Goal: Check status: Check status

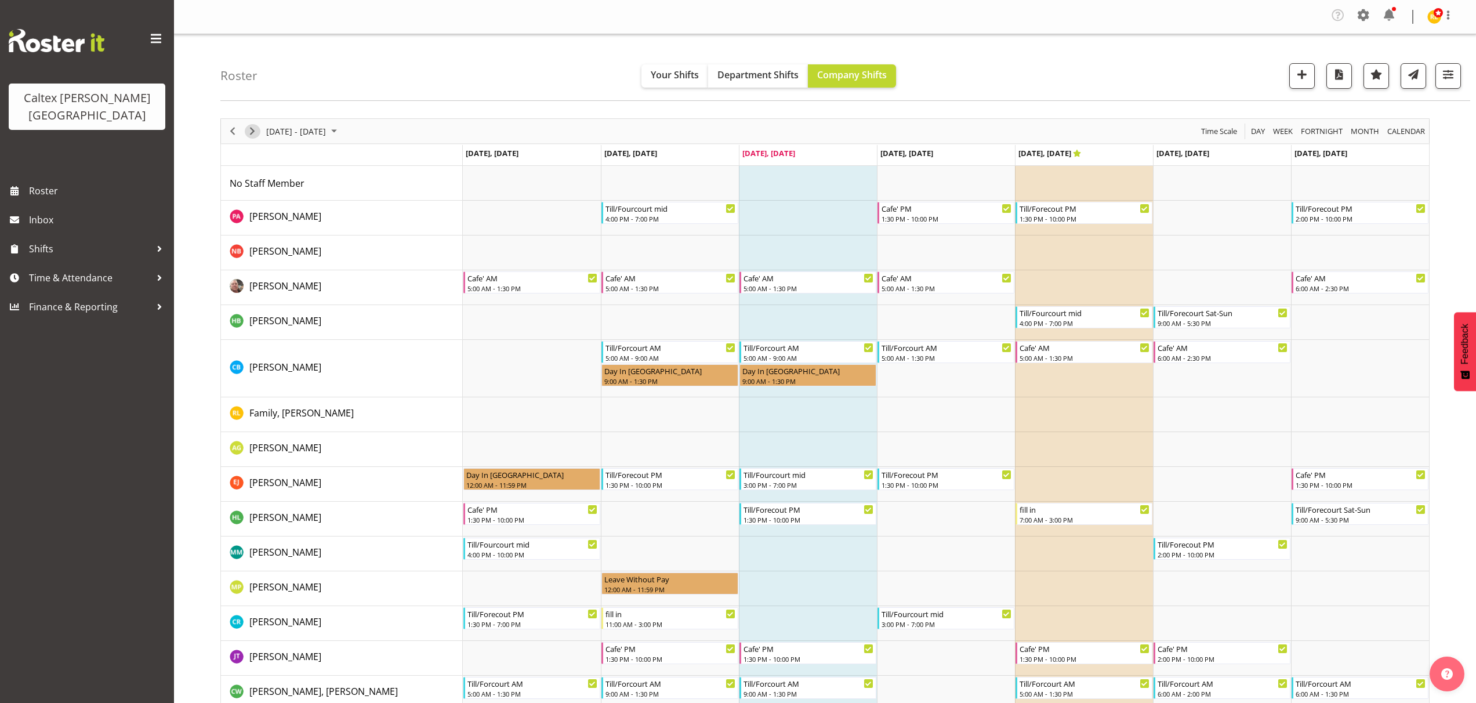
click at [254, 133] on span "Next" at bounding box center [252, 131] width 14 height 15
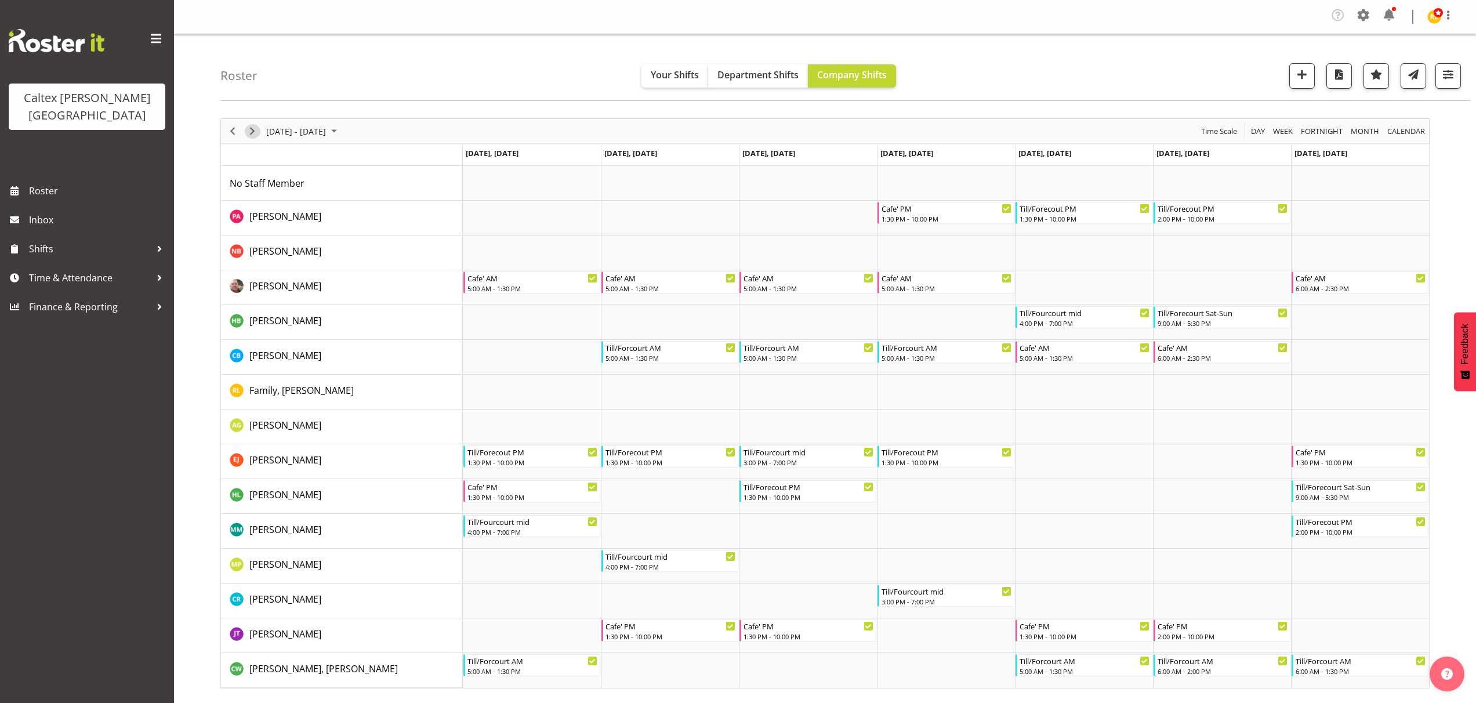
click at [254, 133] on span "Next" at bounding box center [252, 131] width 14 height 15
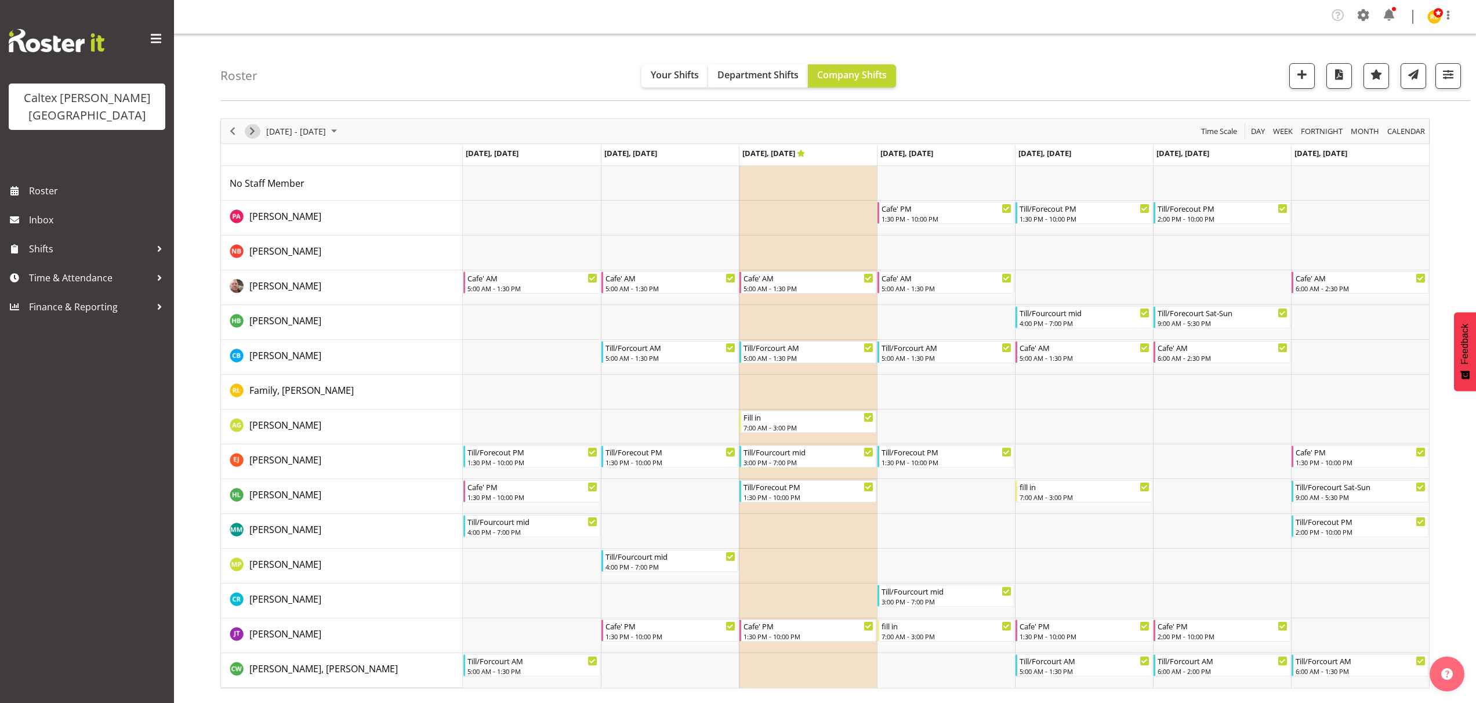
click at [254, 133] on span "Next" at bounding box center [252, 131] width 14 height 15
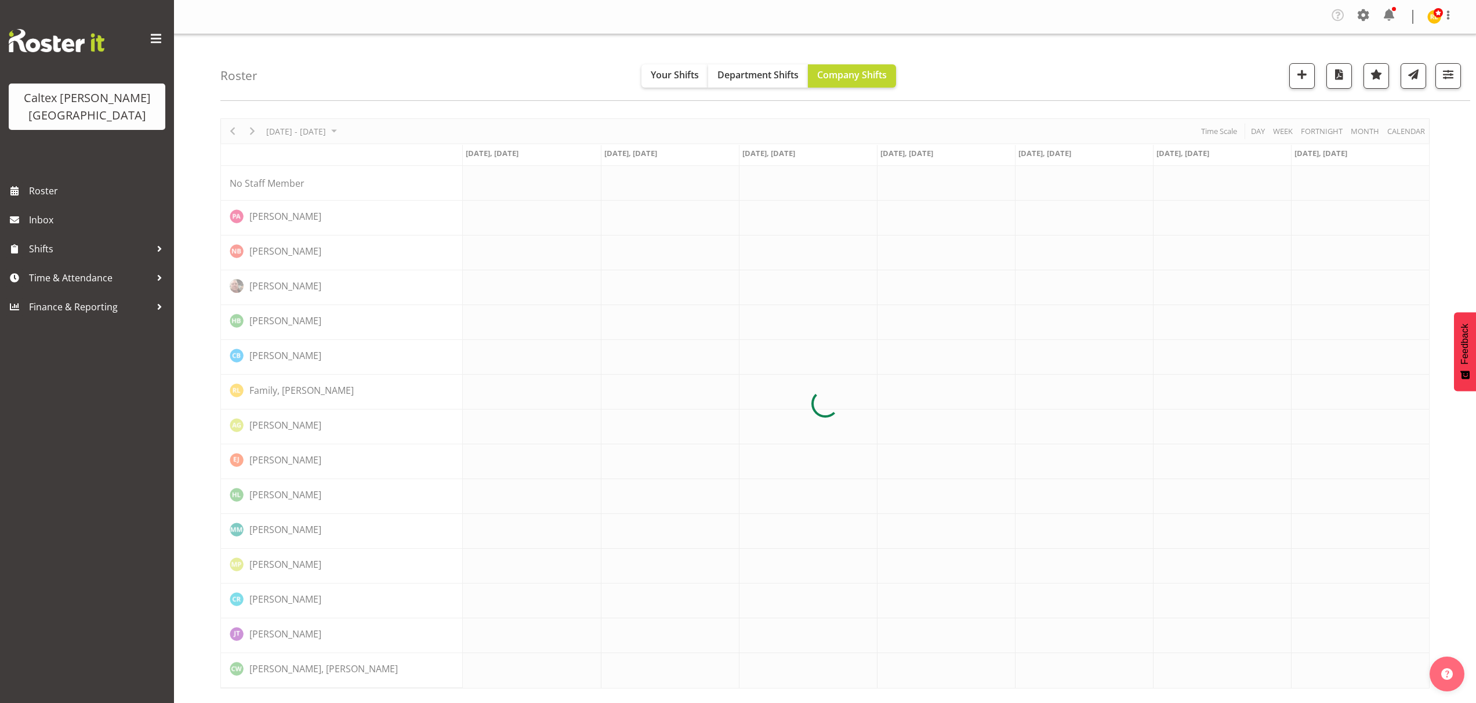
click at [254, 133] on div at bounding box center [825, 403] width 1210 height 570
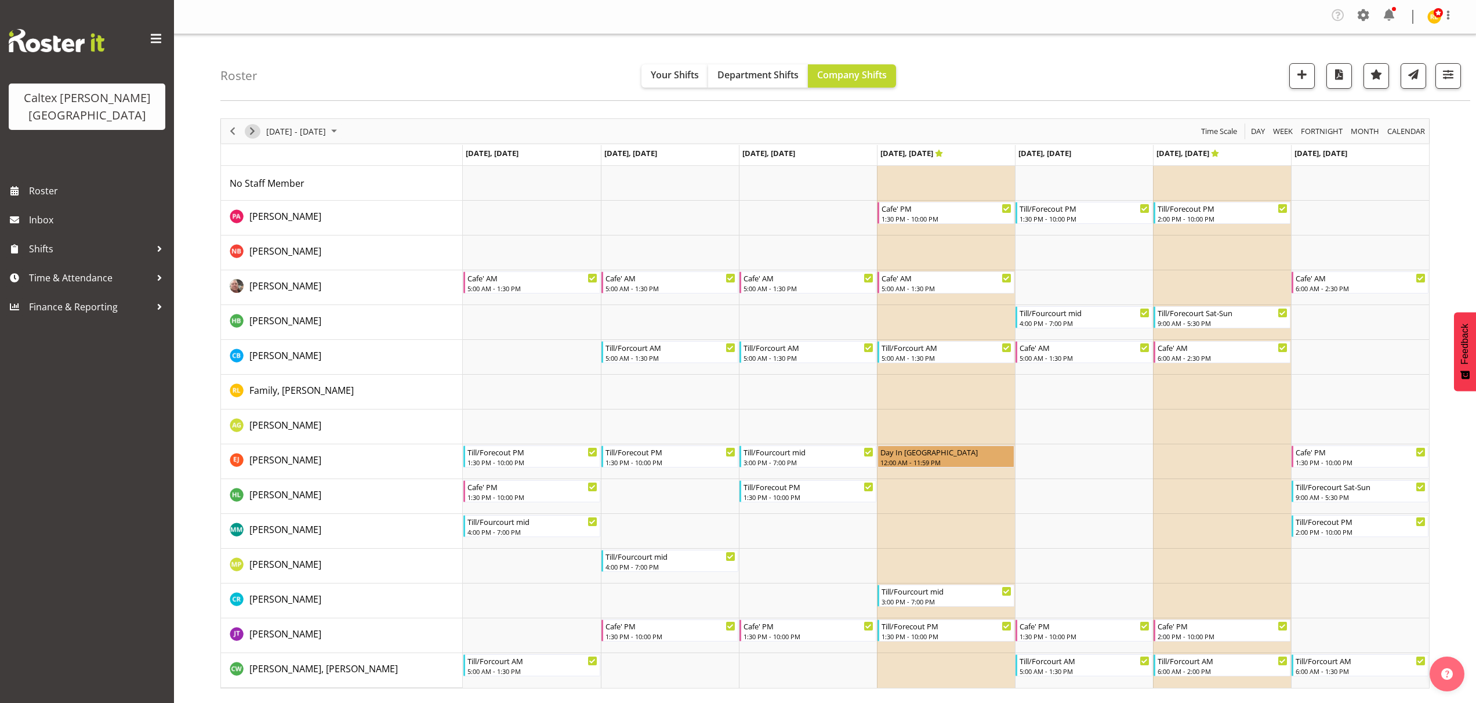
click at [254, 133] on span "Next" at bounding box center [252, 131] width 14 height 15
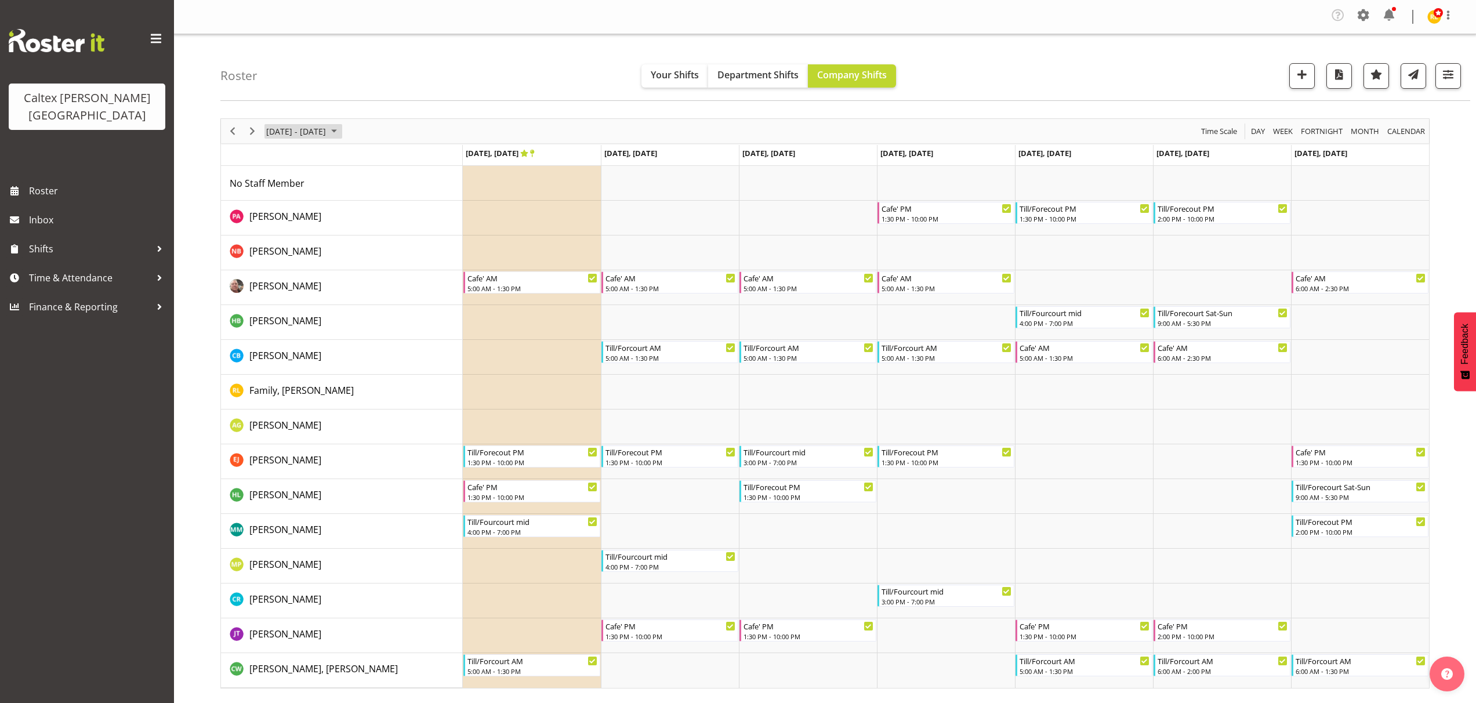
click at [327, 137] on span "[DATE] - [DATE]" at bounding box center [296, 131] width 62 height 15
click at [393, 160] on span "next month" at bounding box center [388, 160] width 20 height 21
click at [354, 259] on span "24" at bounding box center [352, 259] width 17 height 17
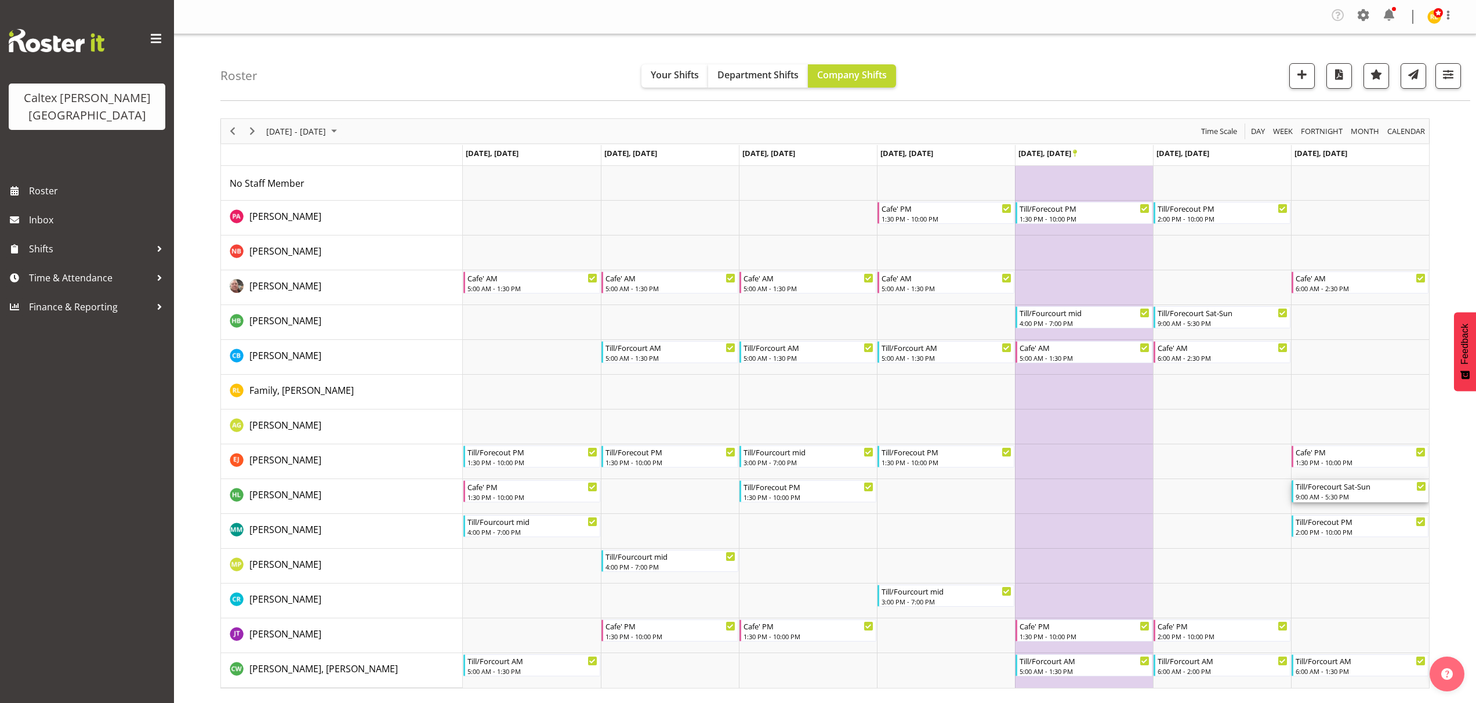
click at [1379, 495] on div "9:00 AM - 5:30 PM" at bounding box center [1361, 496] width 131 height 9
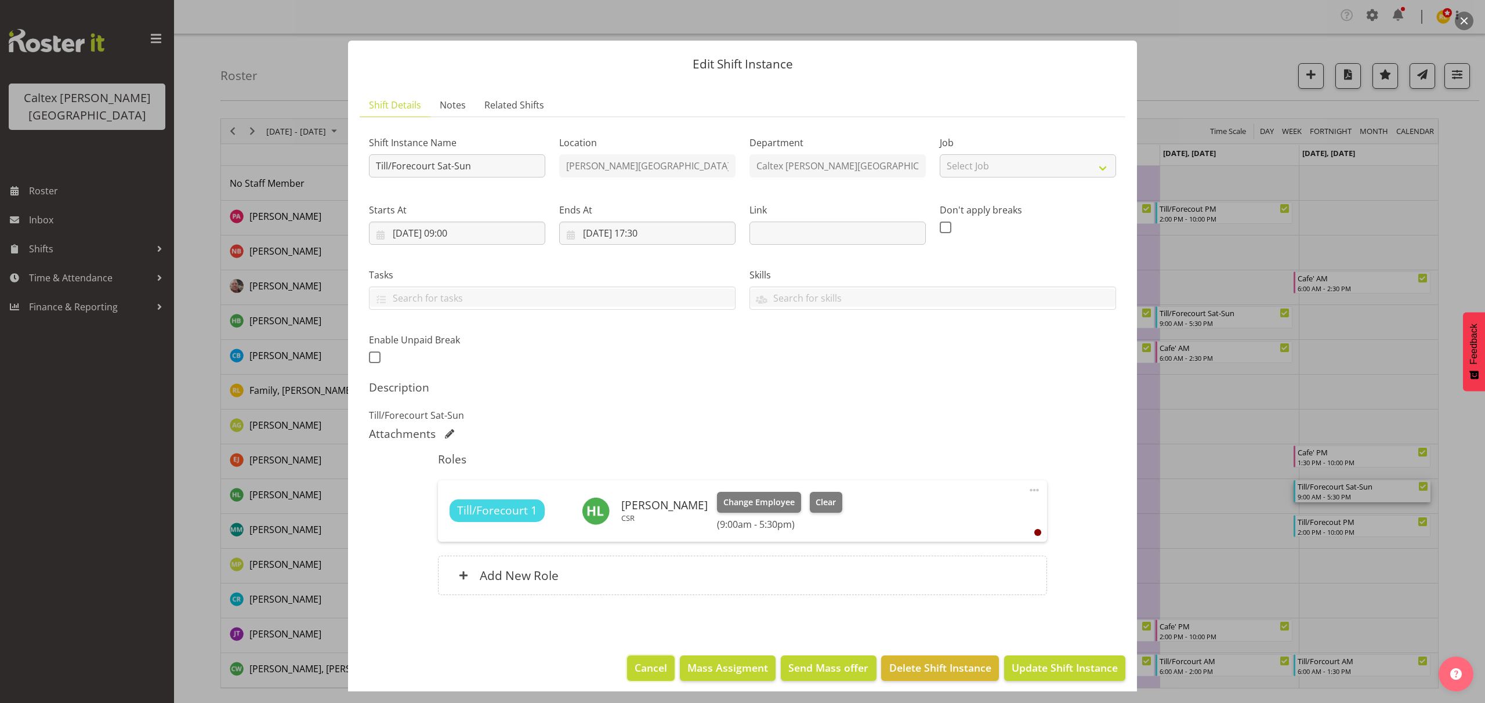
click at [639, 668] on span "Cancel" at bounding box center [651, 667] width 32 height 15
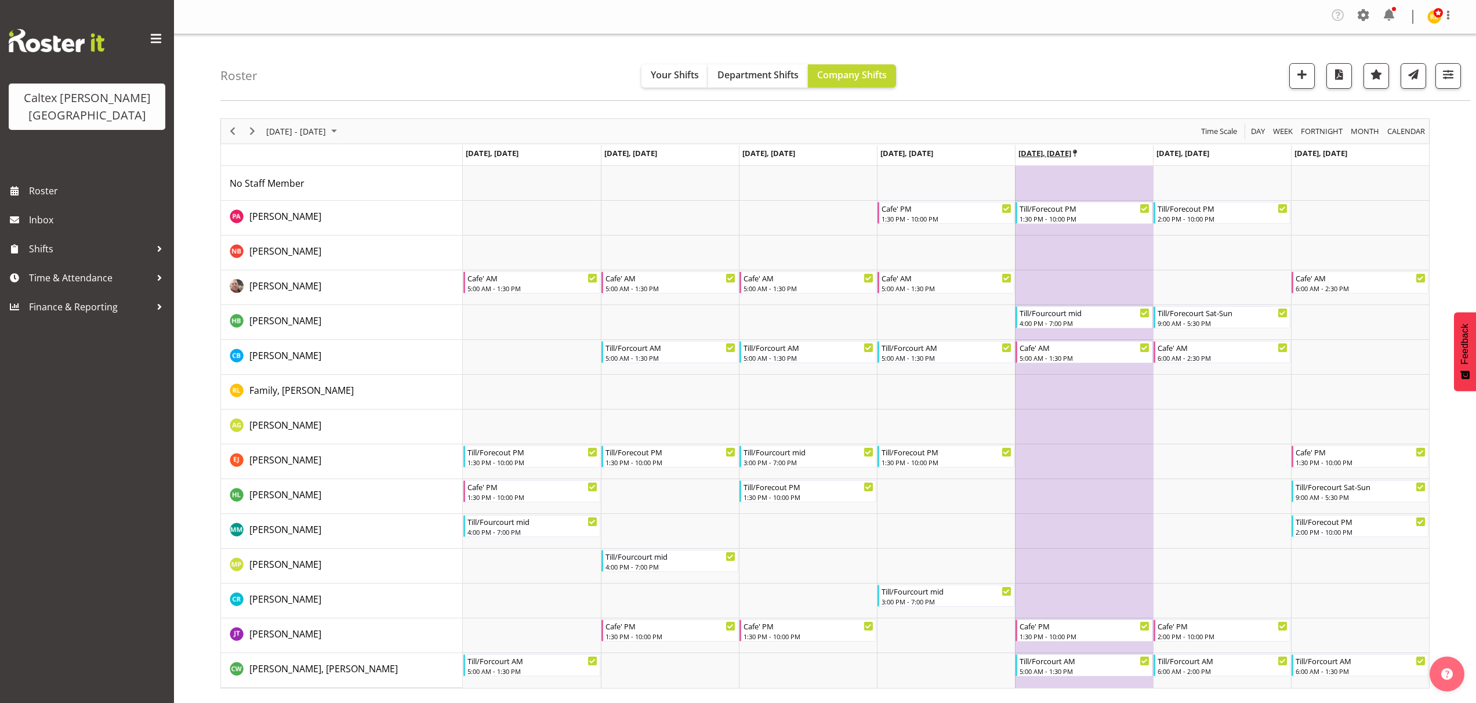
click at [1075, 150] on icon "Timeline Week of October 24, 2025" at bounding box center [1075, 154] width 4 height 8
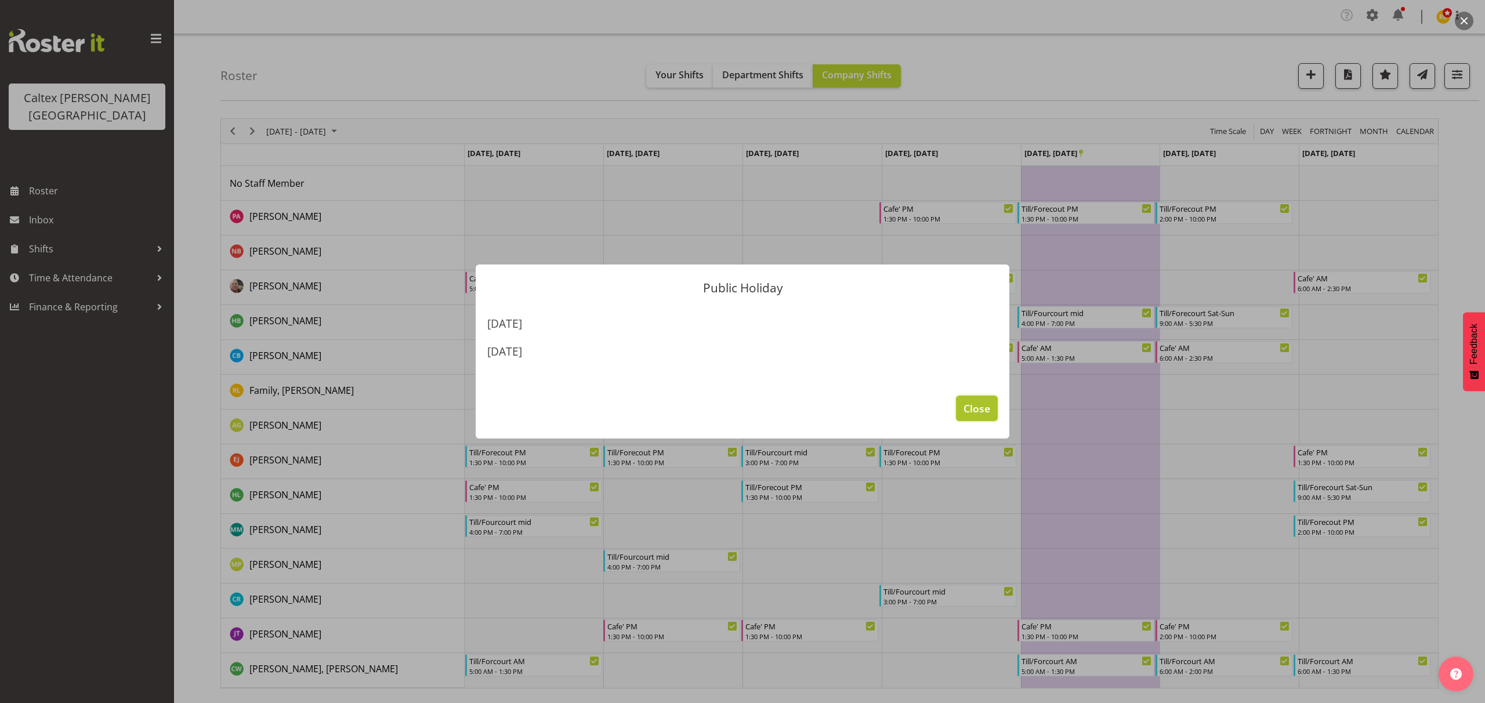
click at [983, 414] on span "Close" at bounding box center [977, 408] width 27 height 15
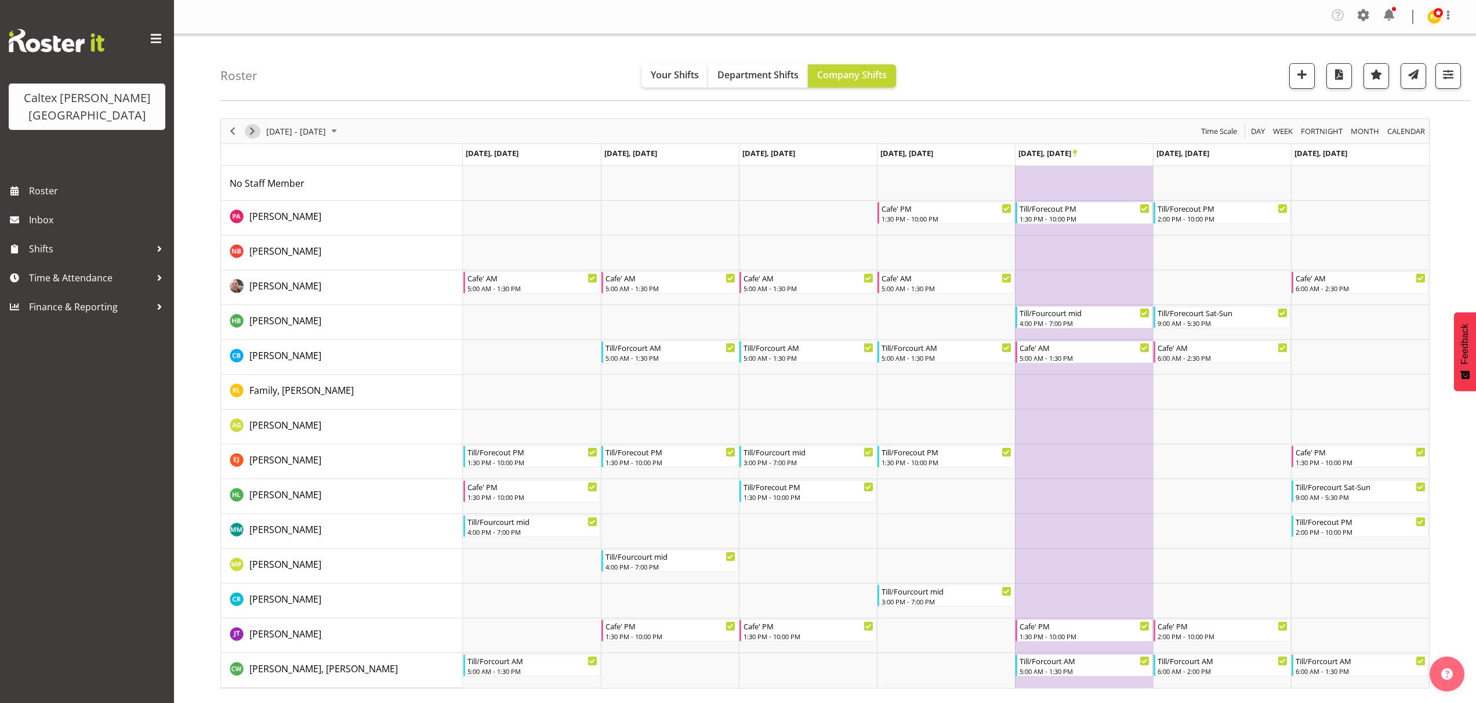
click at [254, 136] on span "Next" at bounding box center [252, 131] width 14 height 15
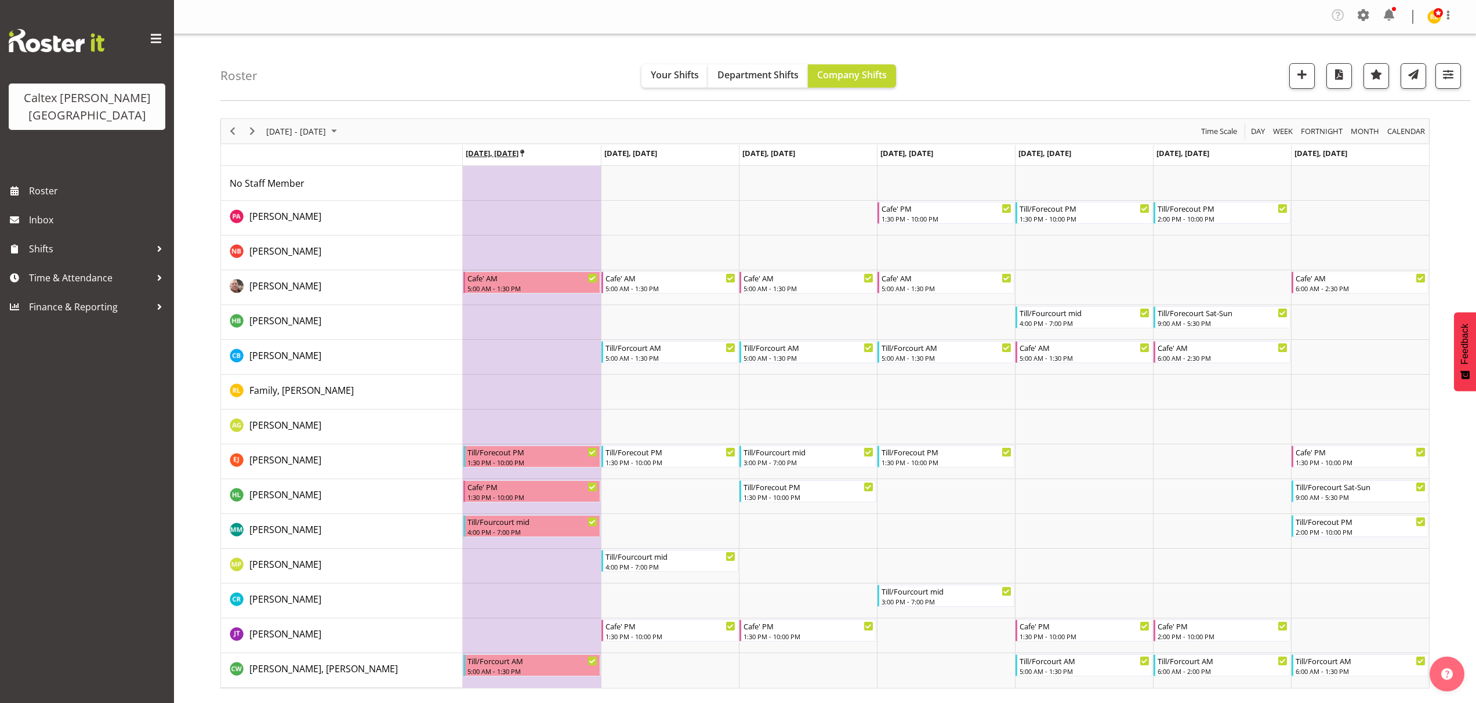
click at [524, 152] on icon "Timeline Week of October 31, 2025" at bounding box center [522, 154] width 4 height 8
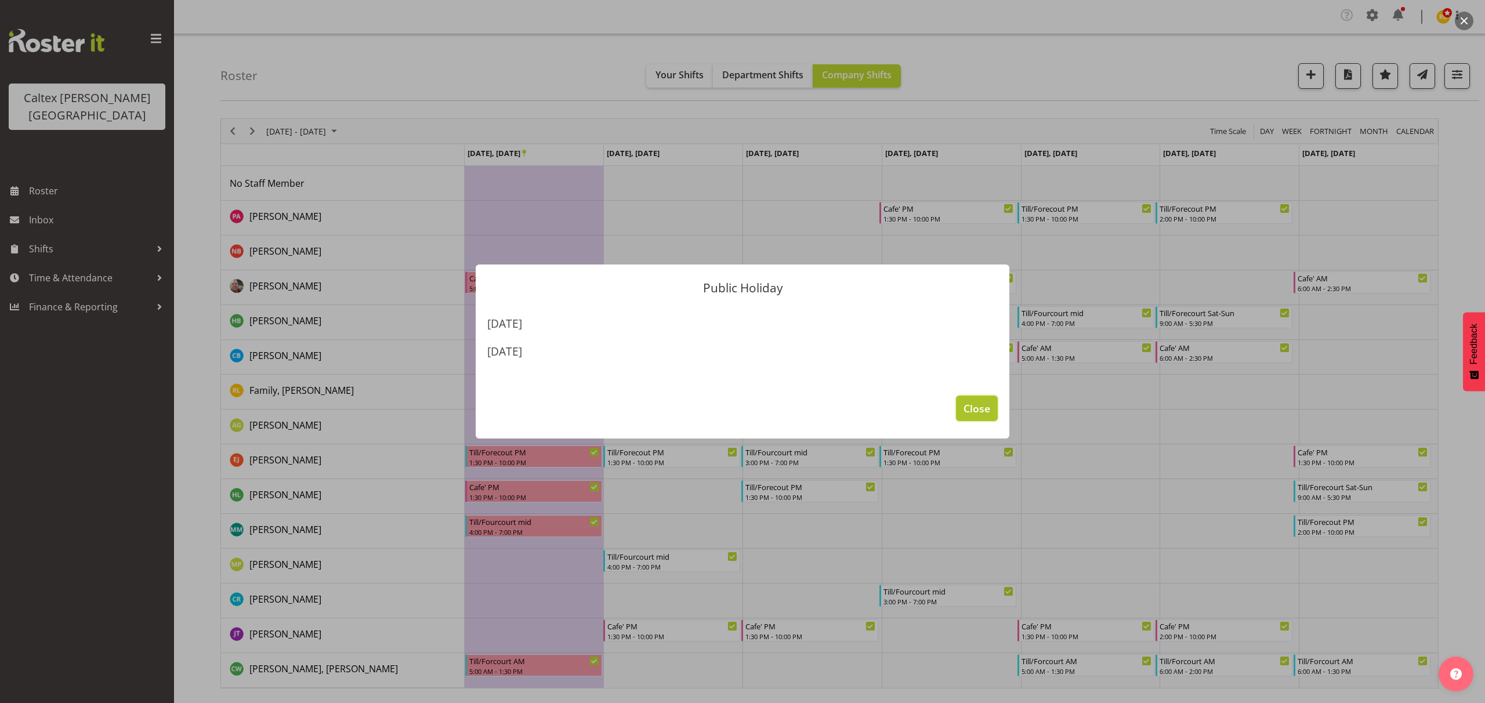
click at [981, 412] on span "Close" at bounding box center [977, 408] width 27 height 15
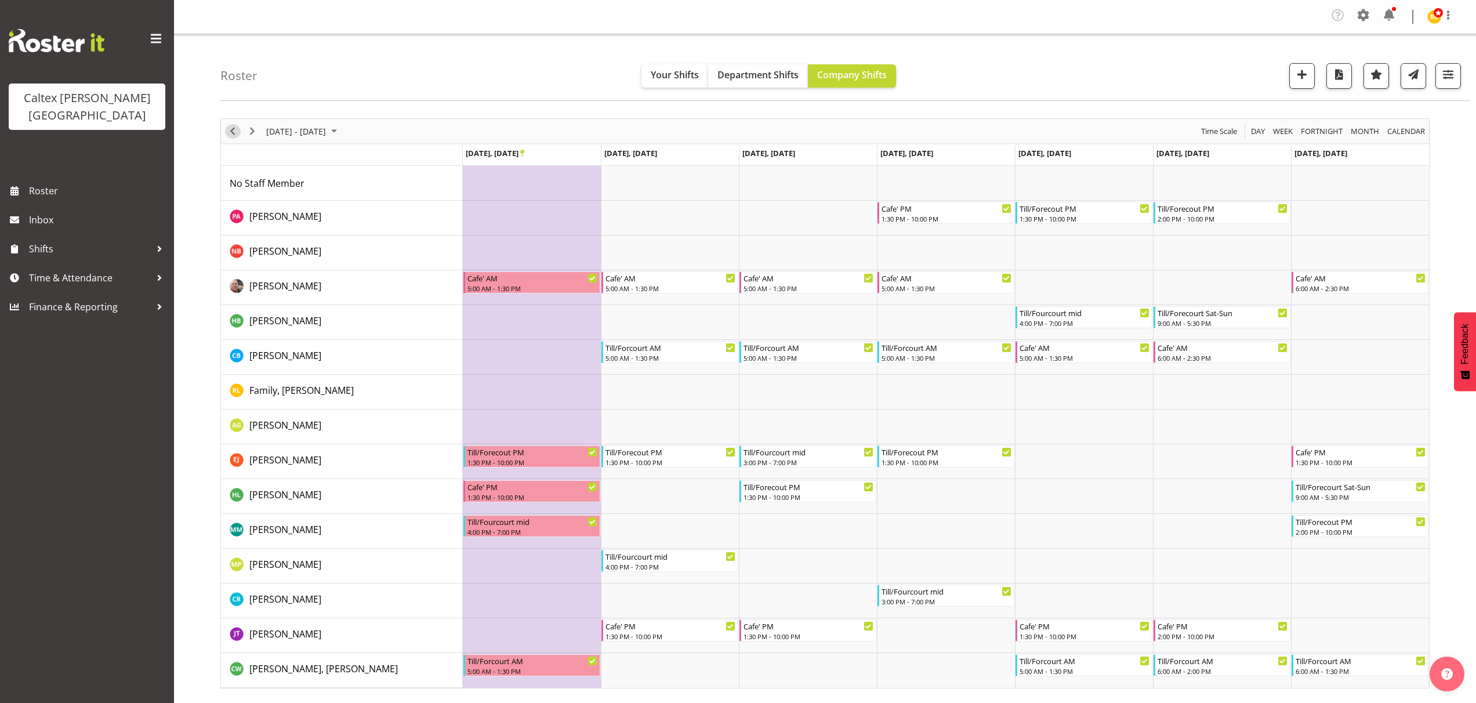
click at [233, 132] on span "Previous" at bounding box center [233, 131] width 14 height 15
